Goal: Information Seeking & Learning: Learn about a topic

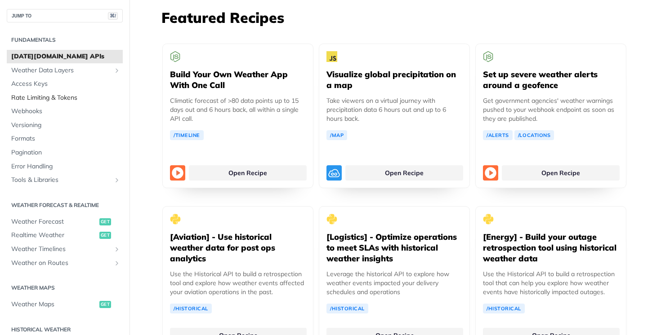
click at [43, 96] on span "Rate Limiting & Tokens" at bounding box center [65, 98] width 109 height 9
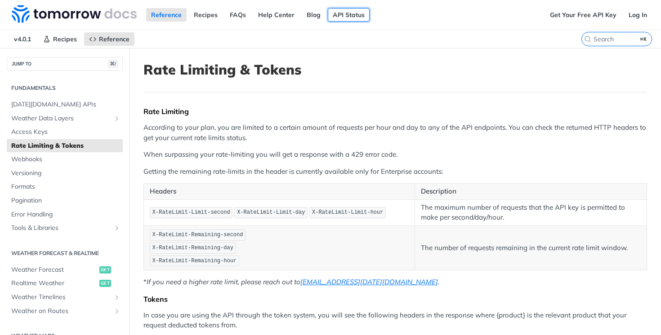
click at [347, 18] on link "API Status" at bounding box center [349, 14] width 42 height 13
click at [201, 16] on link "Recipes" at bounding box center [206, 14] width 34 height 13
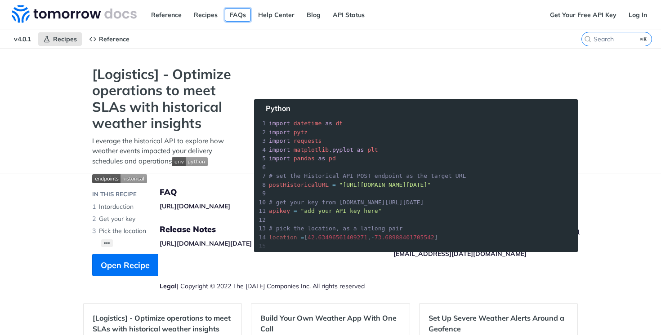
click at [234, 12] on link "FAQs" at bounding box center [238, 14] width 26 height 13
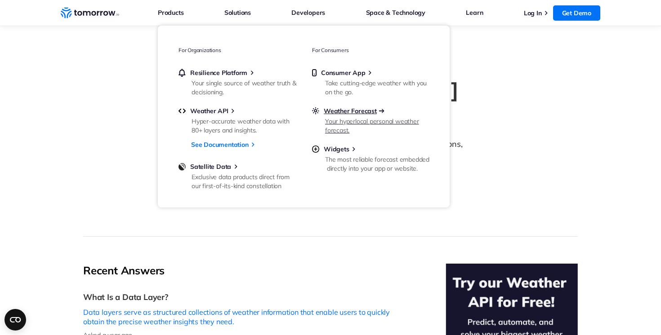
click at [360, 113] on span "Weather Forecast" at bounding box center [350, 111] width 53 height 8
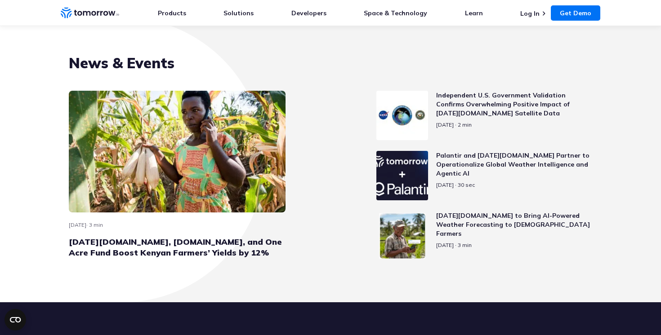
scroll to position [3939, 0]
